Goal: Use online tool/utility: Use online tool/utility

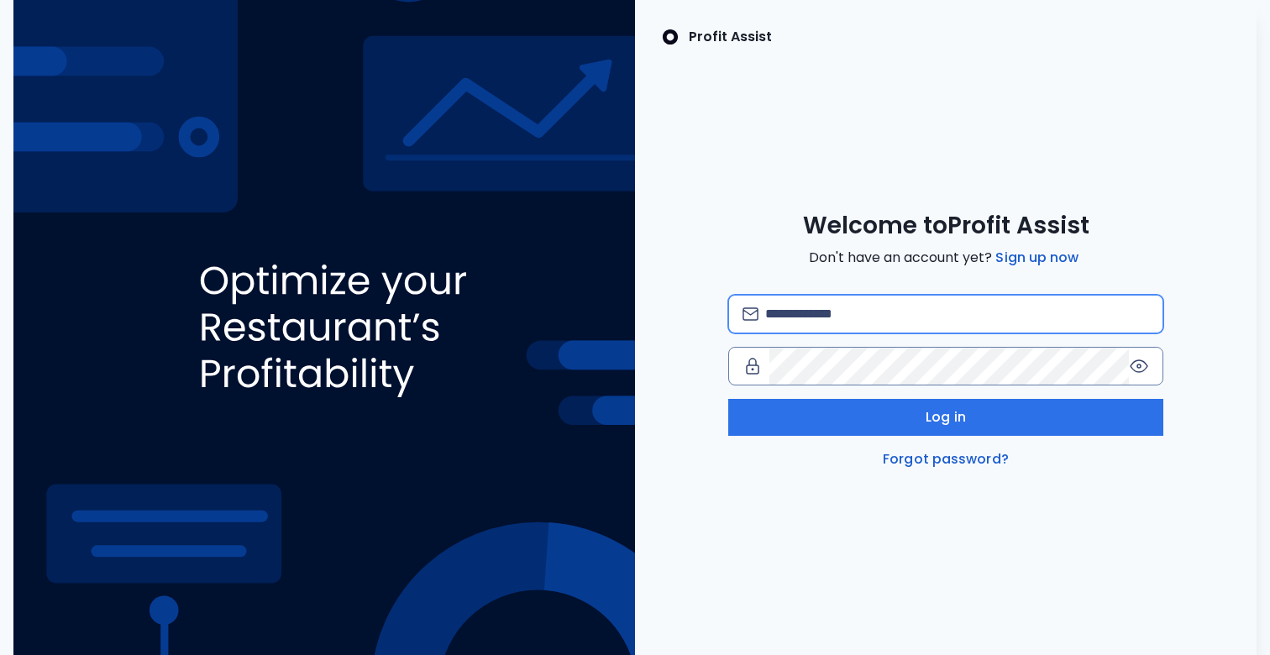
click at [837, 328] on input "email" at bounding box center [957, 314] width 384 height 37
type input "**********"
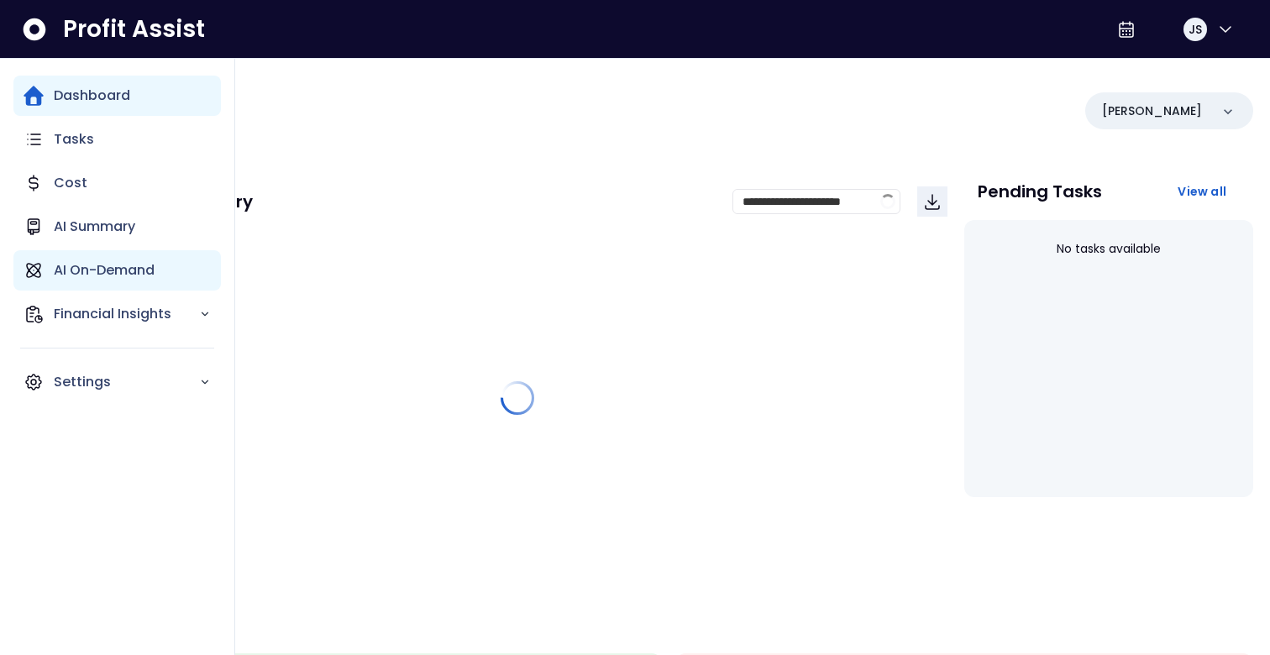
click at [47, 284] on div "AI On-Demand" at bounding box center [116, 270] width 207 height 40
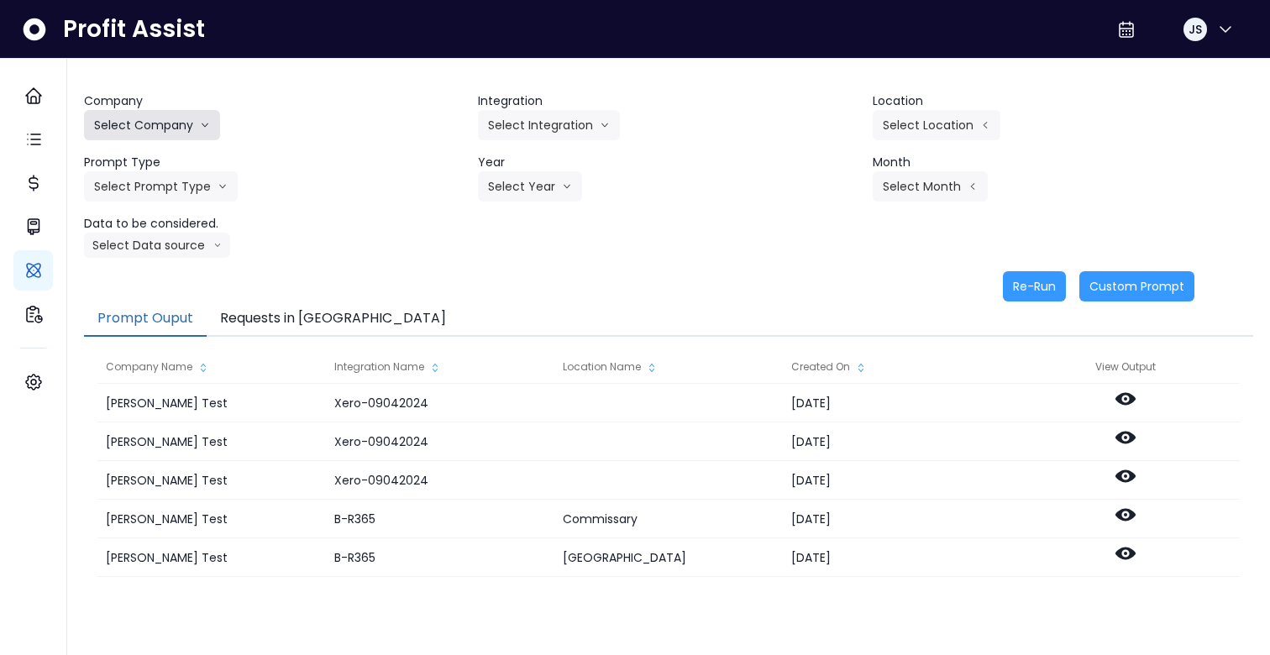
click at [172, 123] on button "Select Company" at bounding box center [152, 125] width 136 height 30
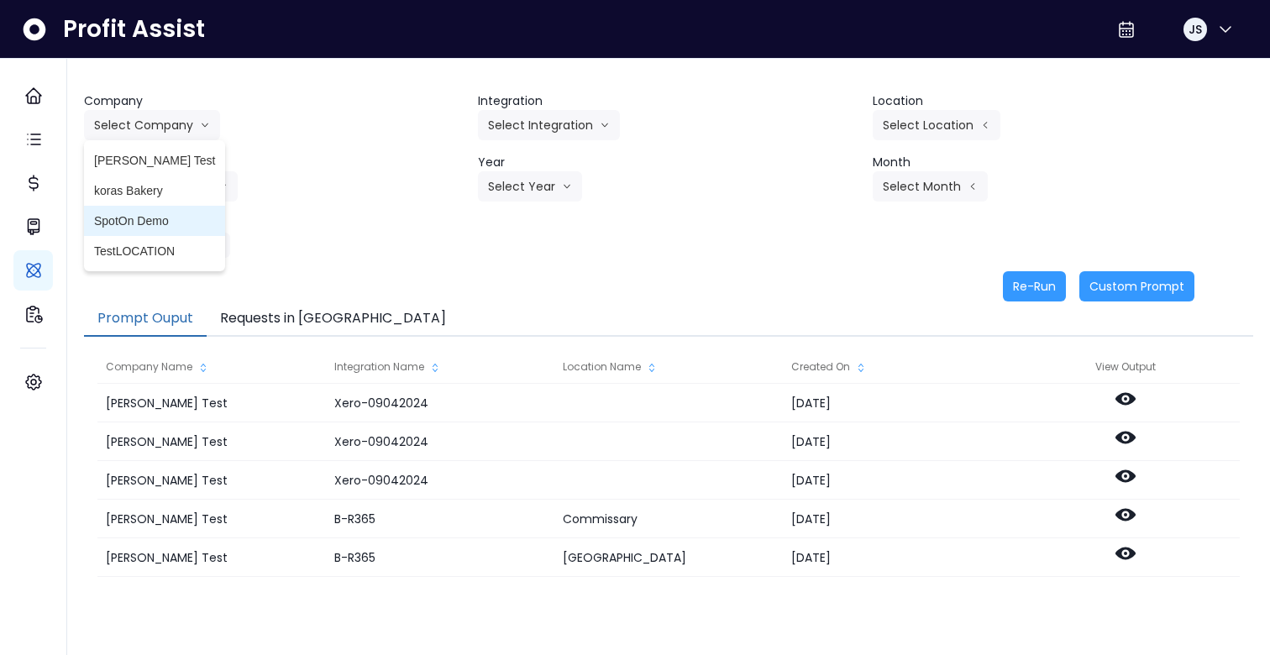
click at [154, 213] on span "SpotOn Demo" at bounding box center [154, 221] width 121 height 17
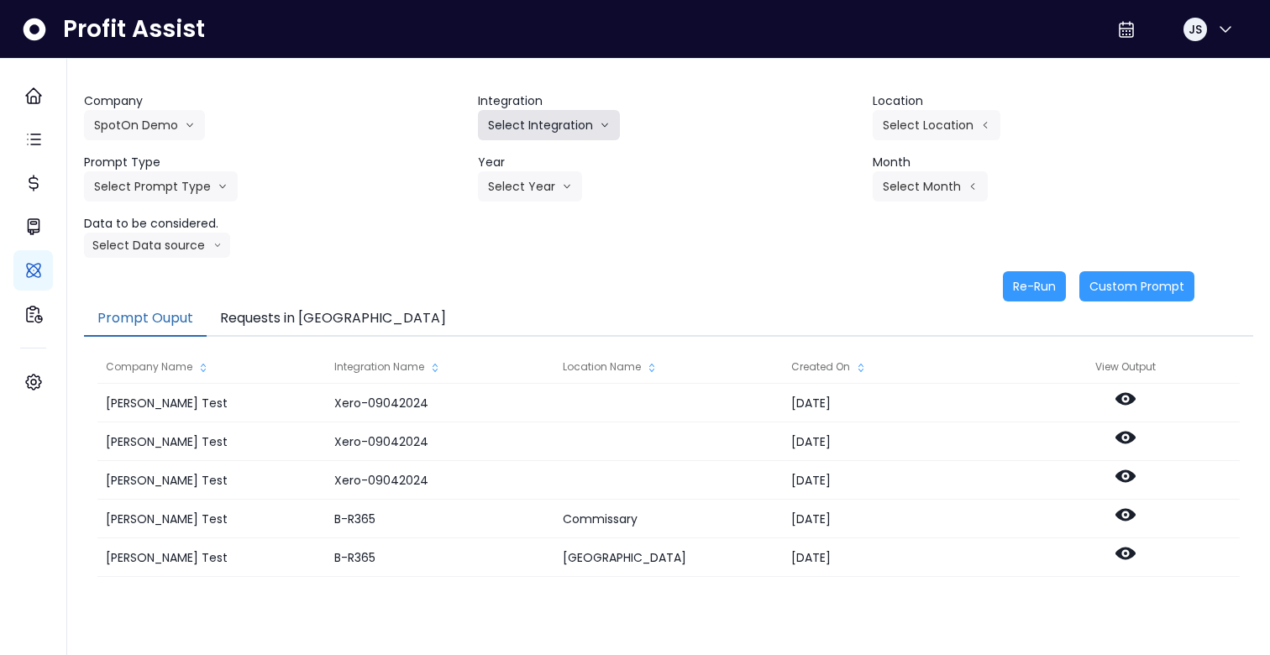
click at [518, 125] on button "Select Integration" at bounding box center [549, 125] width 142 height 30
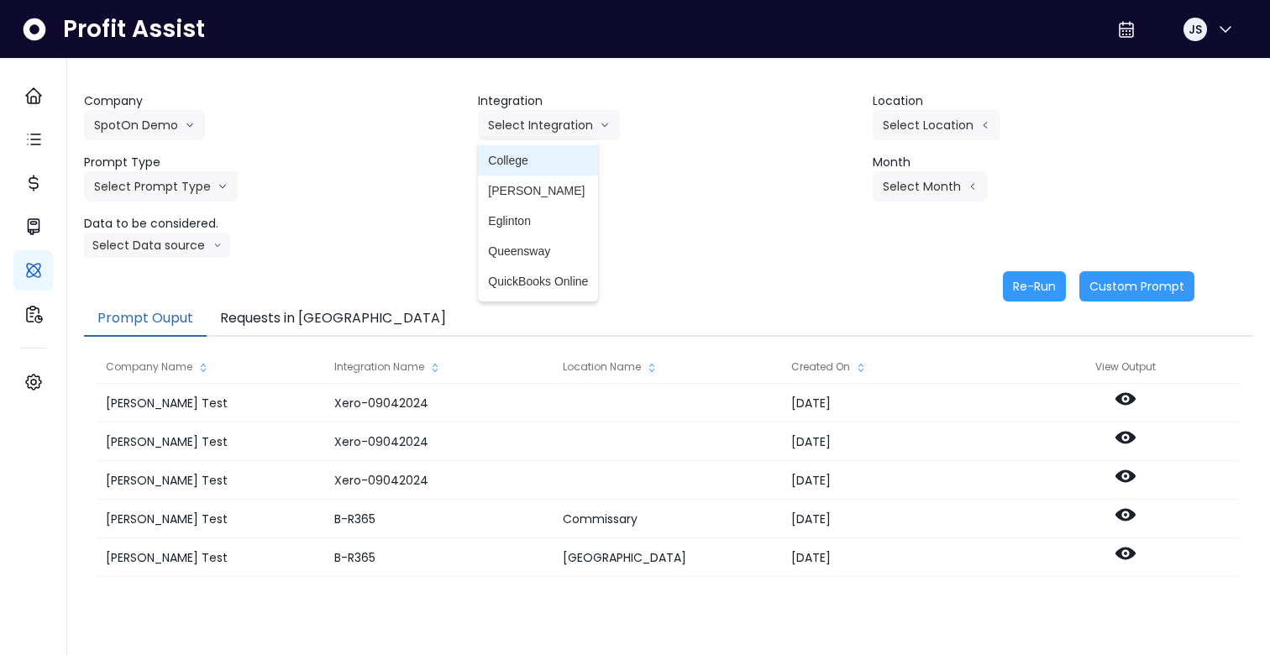
click at [530, 164] on span "College" at bounding box center [538, 160] width 100 height 17
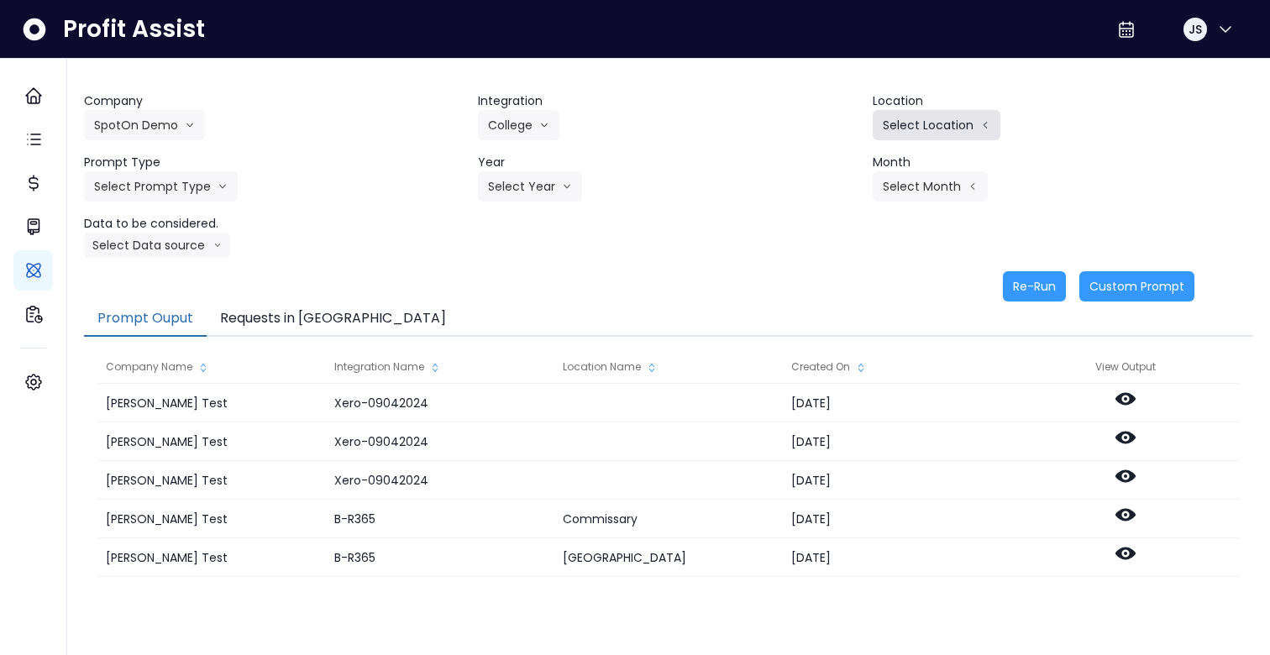
click at [932, 135] on button "Select Location" at bounding box center [937, 125] width 128 height 30
click at [851, 127] on span "All Locations" at bounding box center [829, 130] width 66 height 17
click at [165, 178] on button "Select Prompt Type" at bounding box center [161, 186] width 154 height 30
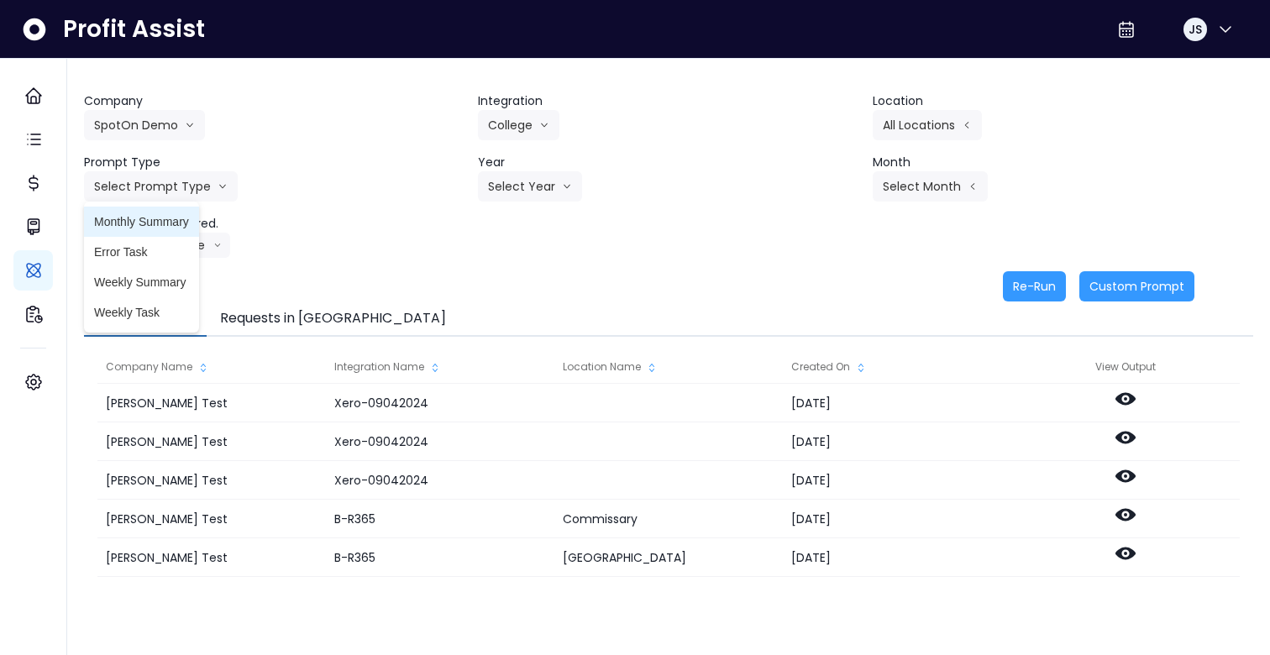
click at [157, 228] on span "Monthly Summary" at bounding box center [141, 221] width 95 height 17
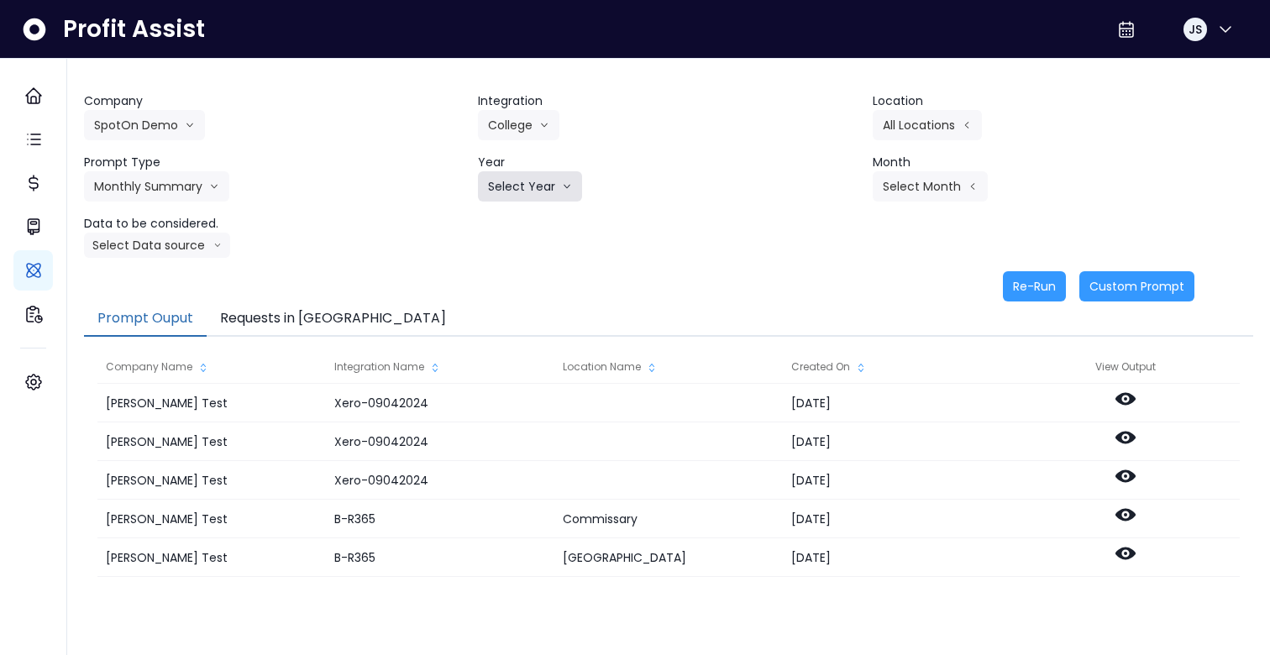
click at [513, 191] on button "Select Year" at bounding box center [530, 186] width 104 height 30
click at [517, 289] on li "2025" at bounding box center [501, 282] width 46 height 30
click at [930, 190] on button "Select Month" at bounding box center [930, 186] width 115 height 30
click at [842, 317] on span "May" at bounding box center [846, 312] width 33 height 17
click at [166, 249] on button "Select Data source" at bounding box center [157, 245] width 146 height 25
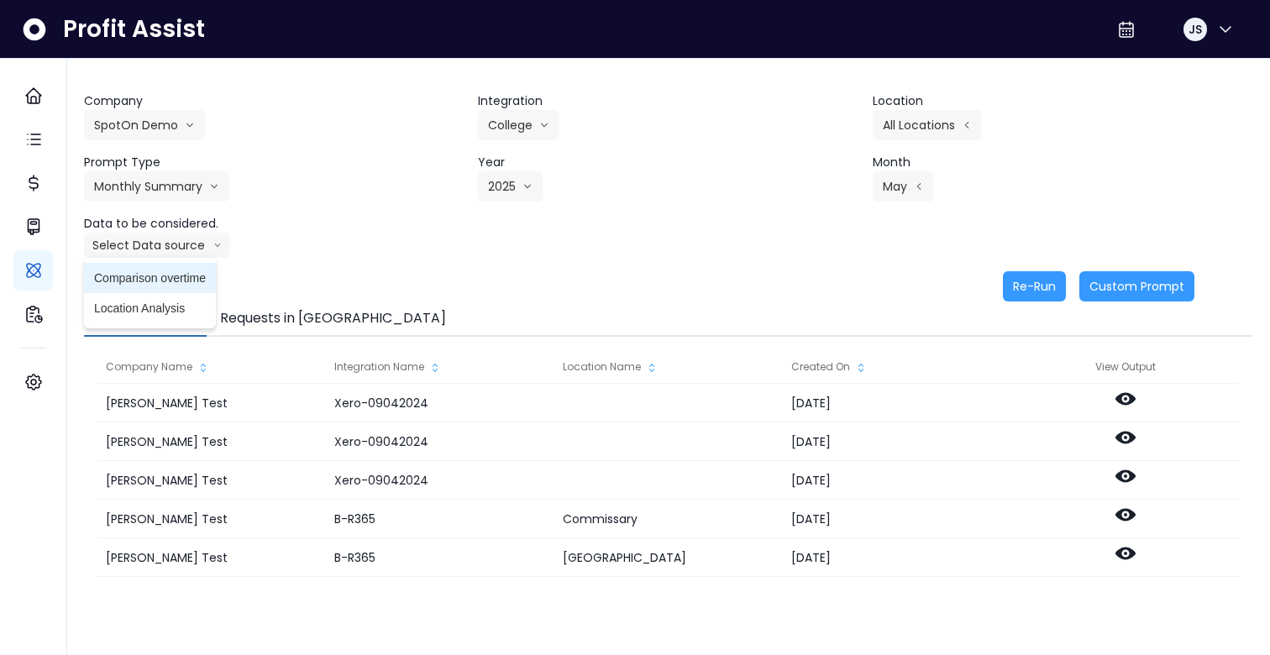
click at [170, 286] on span "Comparison overtime" at bounding box center [150, 278] width 112 height 17
click at [1039, 296] on button "Re-Run" at bounding box center [1034, 286] width 63 height 30
click at [302, 307] on button "Requests in [GEOGRAPHIC_DATA]" at bounding box center [333, 319] width 253 height 35
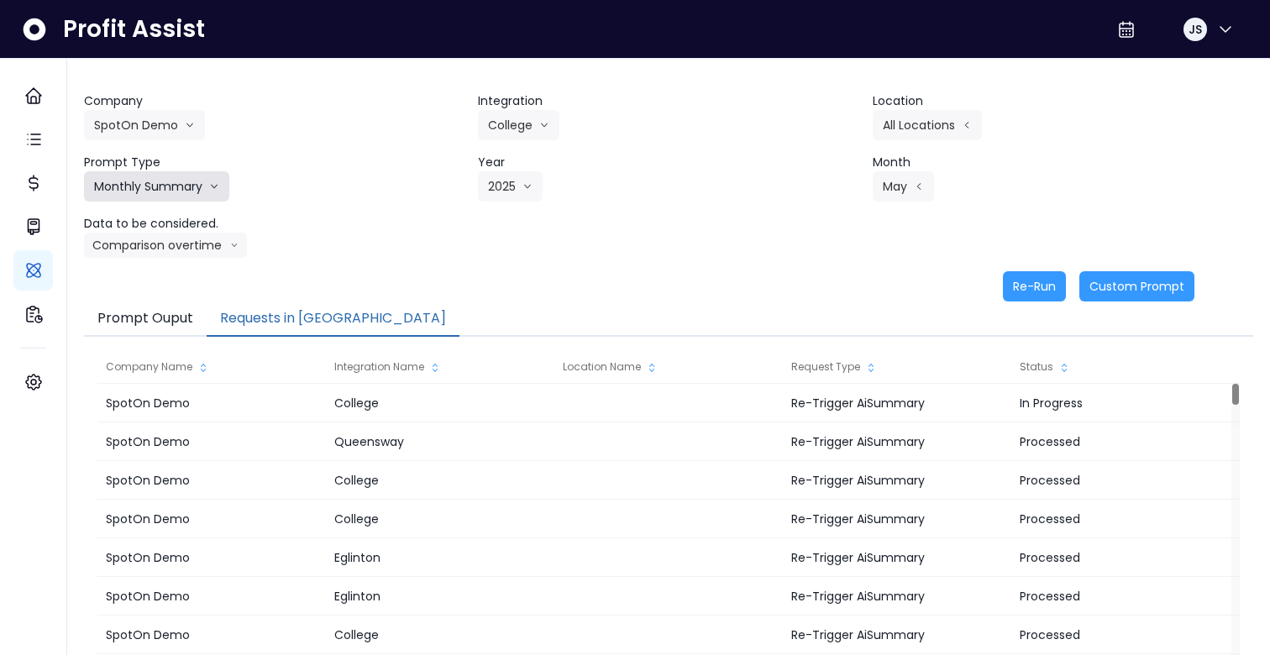
click at [182, 190] on button "Monthly Summary" at bounding box center [156, 186] width 145 height 30
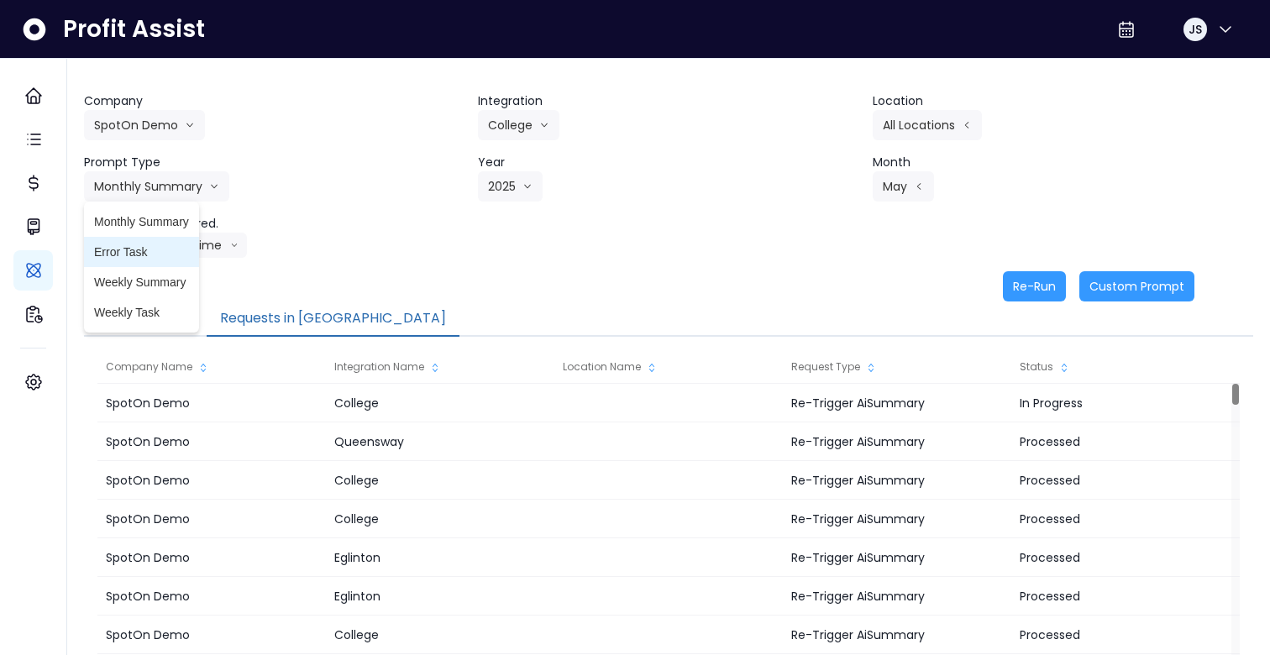
click at [159, 250] on span "Error Task" at bounding box center [141, 252] width 95 height 17
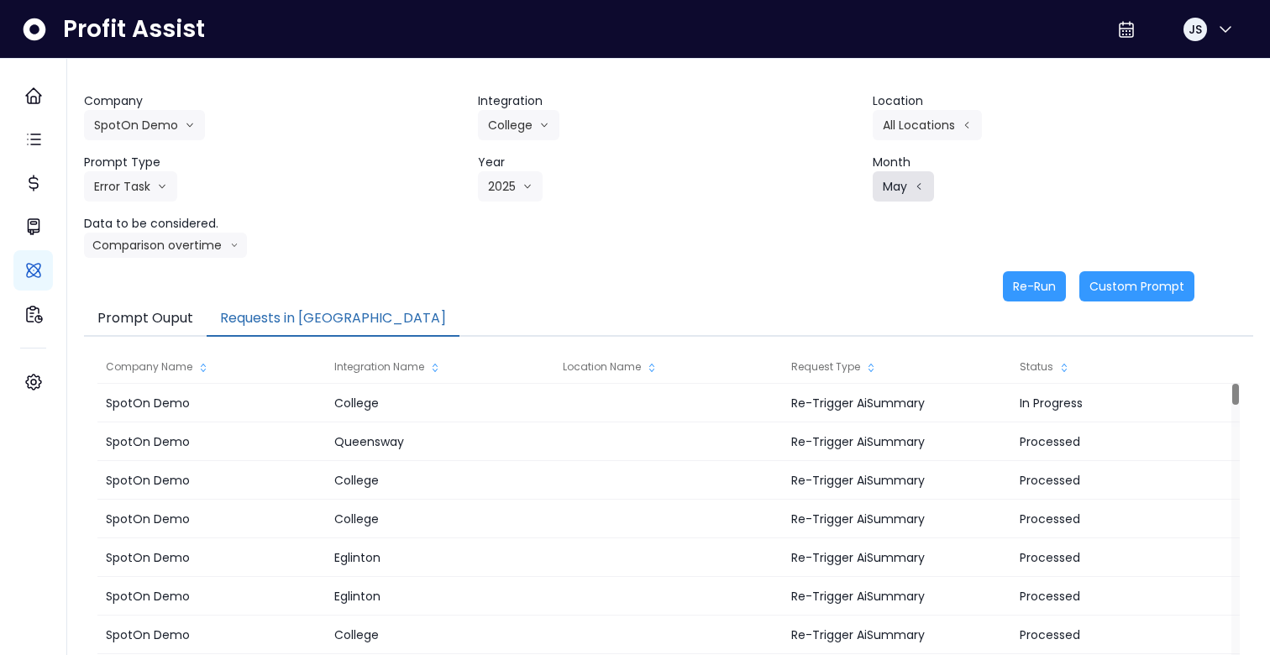
click at [922, 186] on icon "arrow left line" at bounding box center [919, 186] width 10 height 17
click at [848, 340] on span "June" at bounding box center [846, 342] width 33 height 17
click at [1052, 284] on button "Re-Run" at bounding box center [1034, 286] width 63 height 30
click at [524, 117] on button "College" at bounding box center [518, 125] width 81 height 30
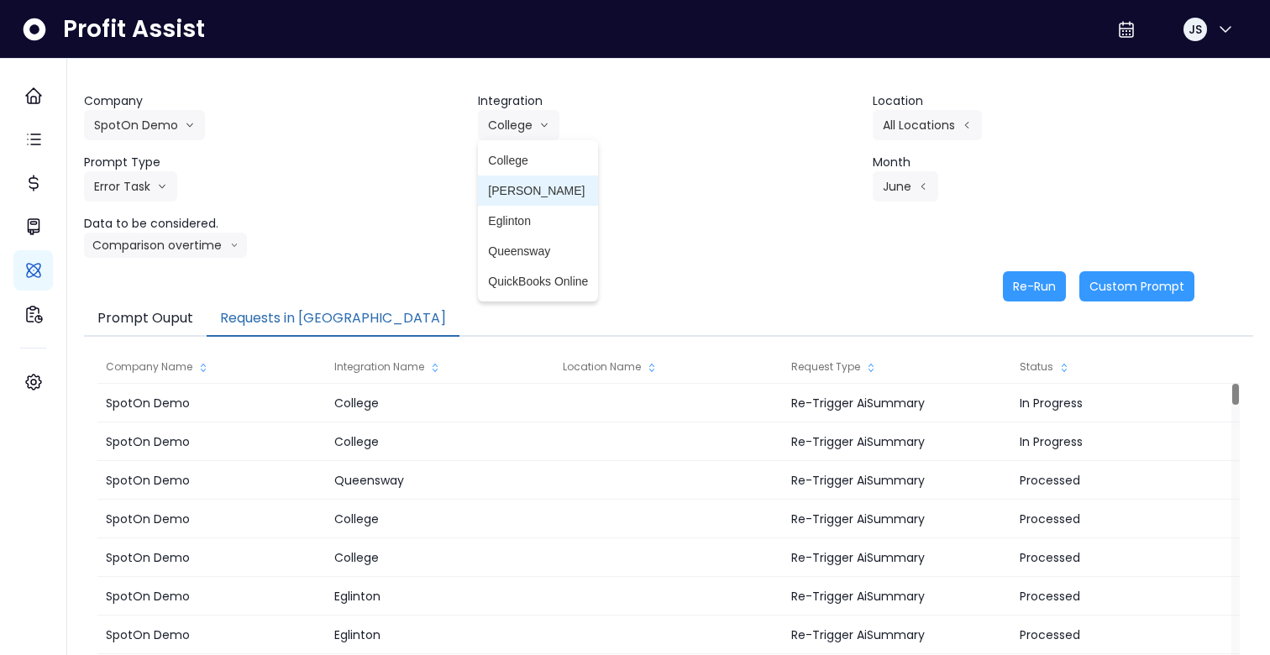
click at [528, 199] on li "[PERSON_NAME]" at bounding box center [538, 191] width 120 height 30
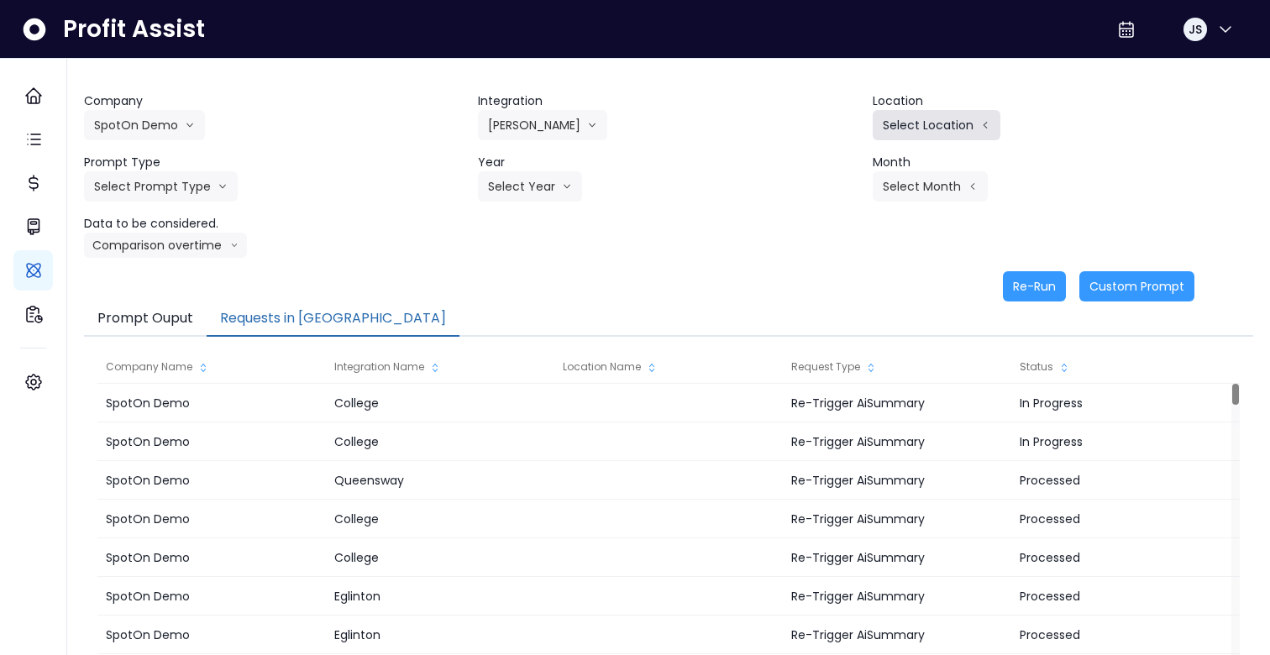
click at [922, 128] on button "Select Location" at bounding box center [937, 125] width 128 height 30
click at [843, 130] on span "All Locations" at bounding box center [829, 130] width 66 height 17
click at [160, 192] on button "Select Prompt Type" at bounding box center [161, 186] width 154 height 30
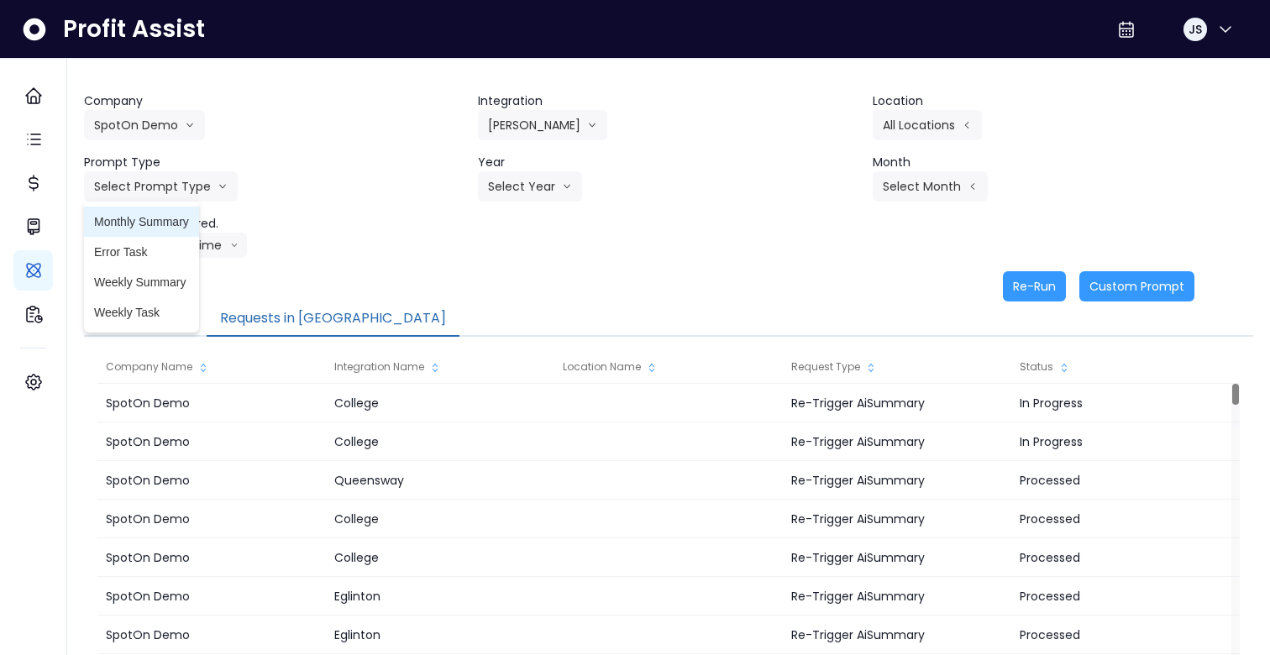
click at [161, 227] on span "Monthly Summary" at bounding box center [141, 221] width 95 height 17
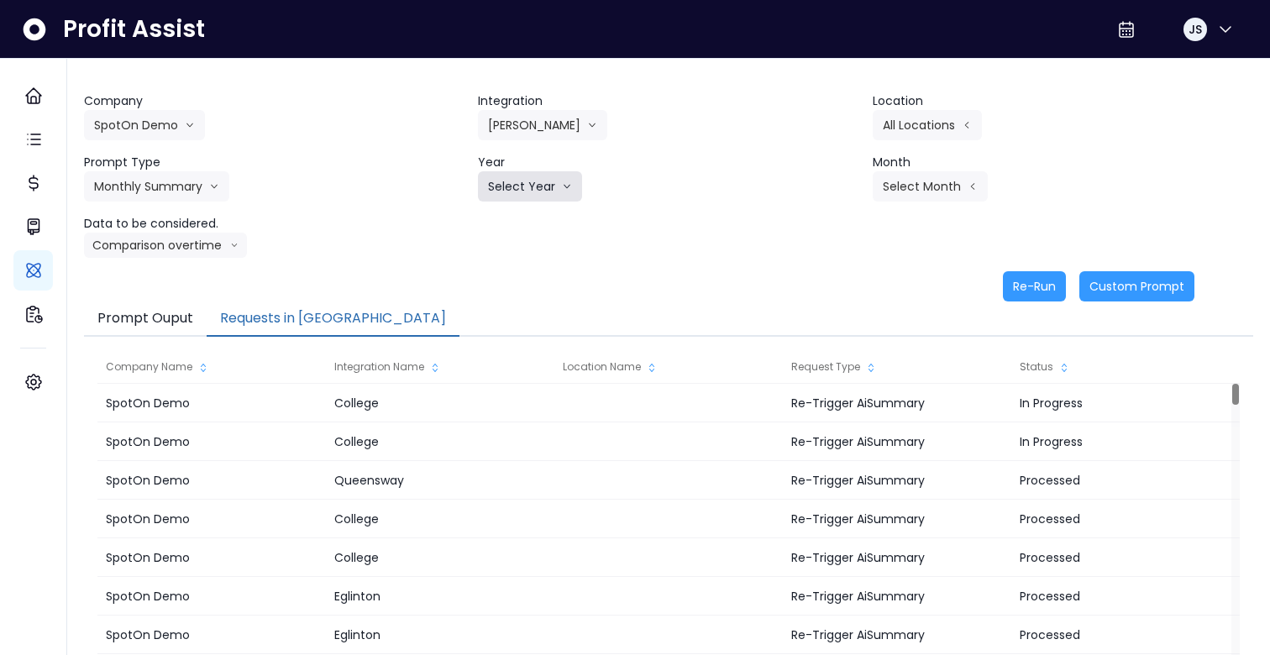
click at [503, 196] on button "Select Year" at bounding box center [530, 186] width 104 height 30
click at [511, 282] on span "2025" at bounding box center [501, 282] width 26 height 17
click at [912, 192] on button "Select Month" at bounding box center [930, 186] width 115 height 30
click at [848, 342] on span "June" at bounding box center [846, 342] width 33 height 17
click at [220, 249] on button "Comparison overtime" at bounding box center [165, 245] width 163 height 25
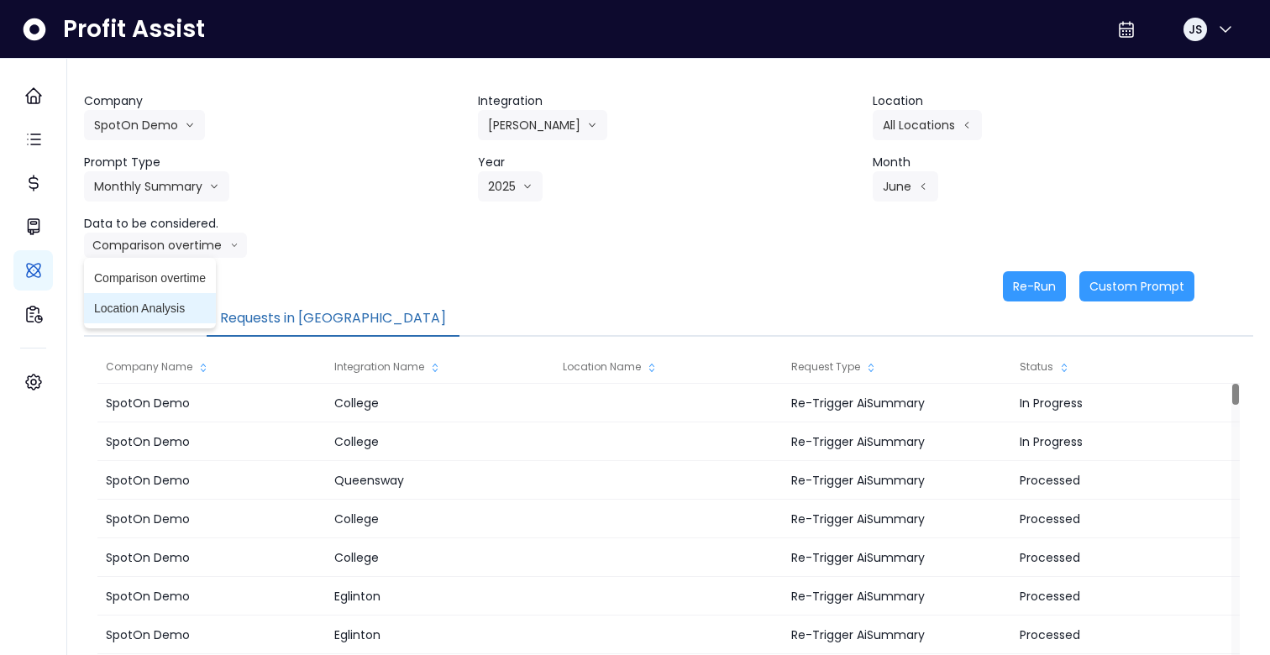
click at [176, 302] on span "Location Analysis" at bounding box center [150, 308] width 112 height 17
click at [1034, 286] on button "Re-Run" at bounding box center [1034, 286] width 63 height 30
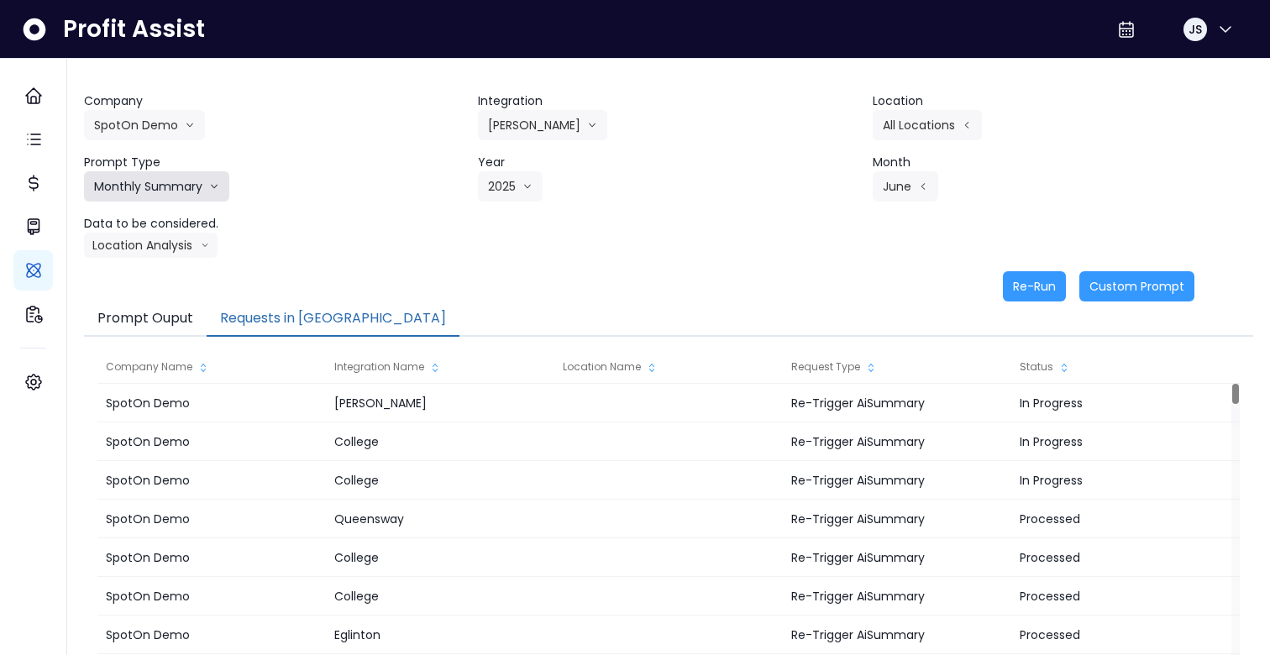
click at [187, 193] on button "Monthly Summary" at bounding box center [156, 186] width 145 height 30
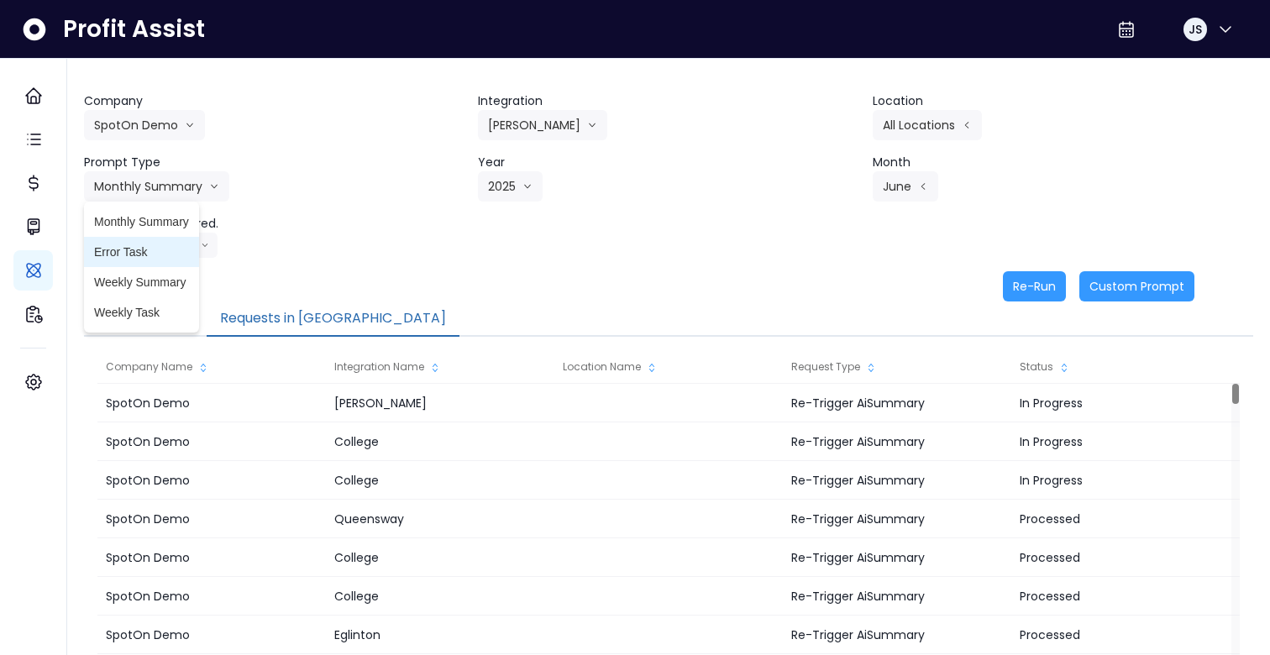
click at [160, 239] on li "Error Task" at bounding box center [141, 252] width 115 height 30
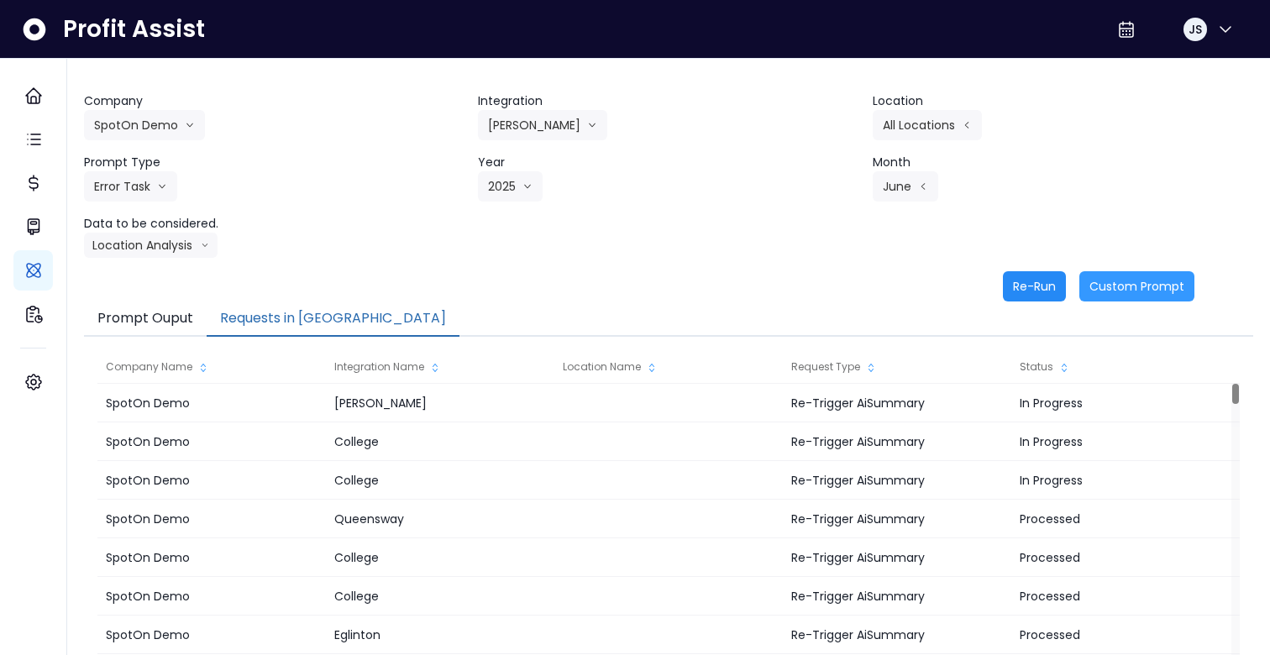
click at [1027, 284] on button "Re-Run" at bounding box center [1034, 286] width 63 height 30
click at [614, 218] on div "Company SpotOn Demo [PERSON_NAME] Test [PERSON_NAME] Bakery SpotOn Demo TestLOC…" at bounding box center [668, 174] width 1169 height 165
